Goal: Task Accomplishment & Management: Manage account settings

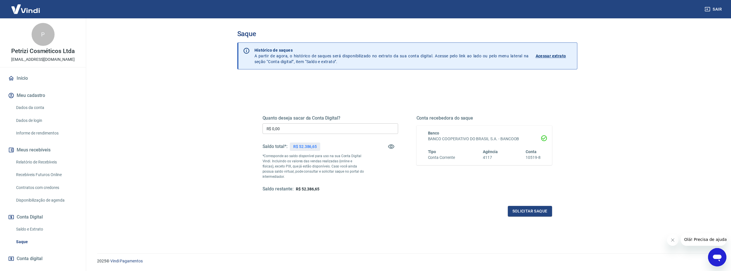
click at [323, 131] on input "R$ 0,00" at bounding box center [330, 128] width 136 height 11
type input "R$ 52.386,65"
click at [529, 213] on button "Solicitar saque" at bounding box center [530, 211] width 44 height 11
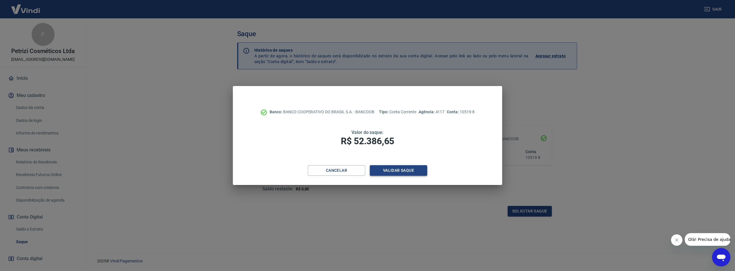
click at [396, 168] on button "Validar saque" at bounding box center [398, 170] width 57 height 11
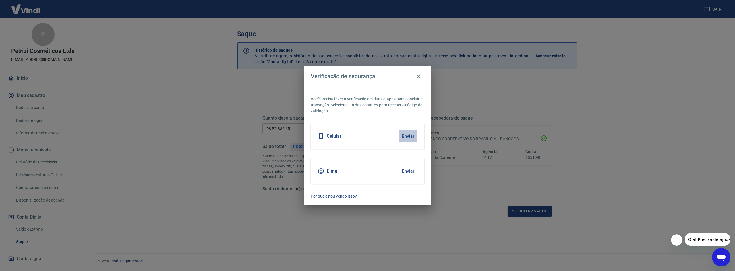
click at [406, 135] on button "Enviar" at bounding box center [408, 136] width 19 height 12
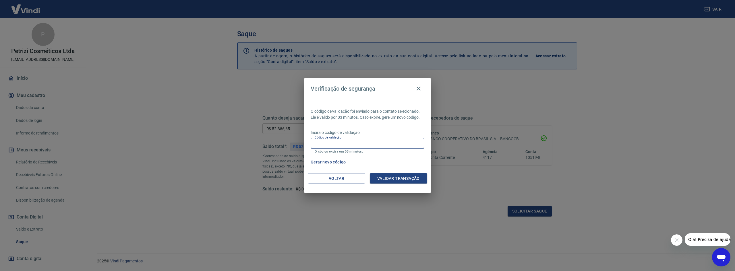
click at [356, 139] on input "Código de validação" at bounding box center [368, 143] width 114 height 11
type input "238470"
click at [404, 179] on button "Validar transação" at bounding box center [398, 178] width 57 height 11
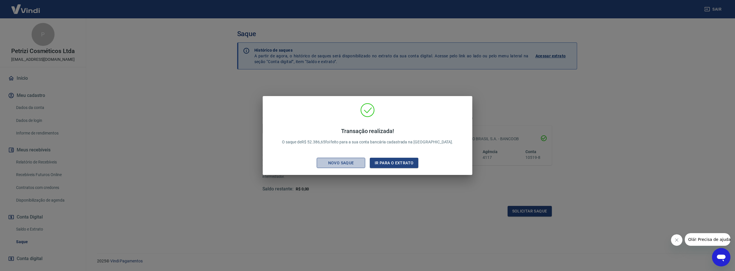
click at [337, 163] on div "Novo saque" at bounding box center [341, 163] width 40 height 7
